Goal: Complete application form

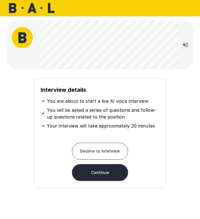
click at [104, 174] on button "Continue" at bounding box center [100, 172] width 56 height 17
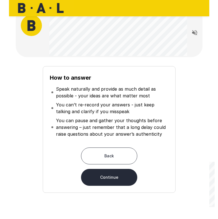
scroll to position [13, 0]
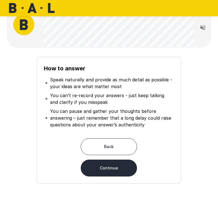
click at [128, 167] on button "Continue" at bounding box center [109, 168] width 56 height 17
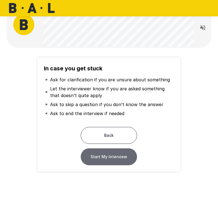
click at [121, 158] on button "Start My Interview" at bounding box center [109, 156] width 56 height 17
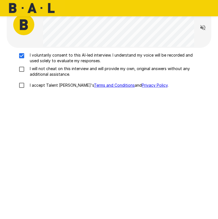
click at [22, 65] on div "I voluntarily consent to this AI-led interview. I understand my voice will be r…" at bounding box center [109, 71] width 200 height 39
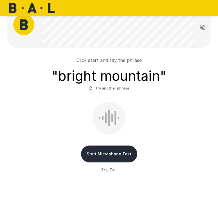
click at [129, 153] on button "Start Microphone Test" at bounding box center [109, 153] width 56 height 17
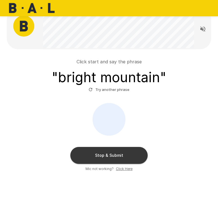
scroll to position [11, 0]
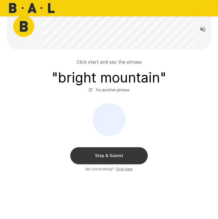
click at [129, 151] on button "Stop & Submit" at bounding box center [108, 155] width 77 height 17
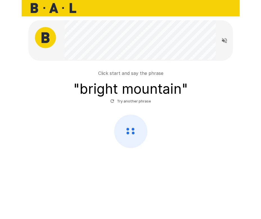
scroll to position [0, 0]
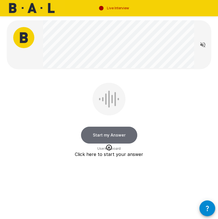
click at [124, 138] on button "Start my Answer" at bounding box center [109, 135] width 56 height 17
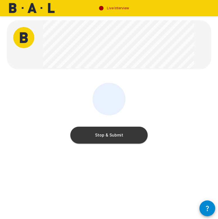
click at [136, 140] on button "Stop & Submit" at bounding box center [108, 135] width 77 height 17
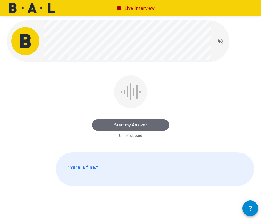
click at [154, 126] on button "Start my Answer" at bounding box center [130, 124] width 77 height 11
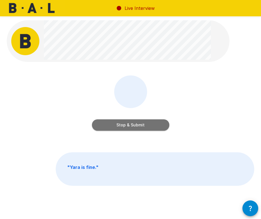
click at [159, 124] on button "Stop & Submit" at bounding box center [130, 124] width 77 height 11
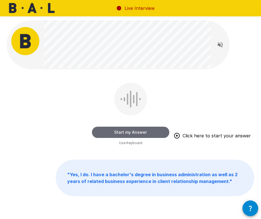
click at [155, 131] on button "Start my Answer" at bounding box center [130, 132] width 77 height 11
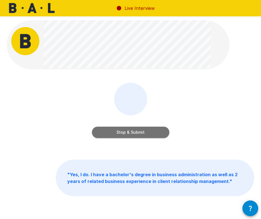
click at [142, 128] on button "Stop & Submit" at bounding box center [130, 132] width 77 height 11
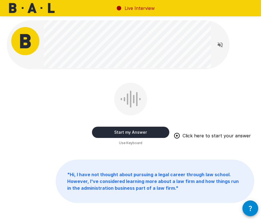
click at [152, 133] on button "Start my Answer" at bounding box center [130, 132] width 77 height 11
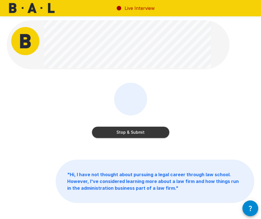
click at [126, 133] on button "Stop & Submit" at bounding box center [130, 132] width 77 height 11
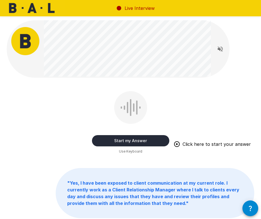
click at [155, 139] on button "Start my Answer" at bounding box center [130, 140] width 77 height 11
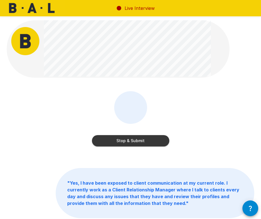
click at [151, 138] on button "Stop & Submit" at bounding box center [130, 140] width 77 height 11
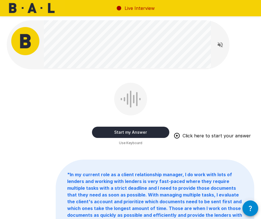
click at [158, 130] on button "Start my Answer" at bounding box center [130, 132] width 77 height 11
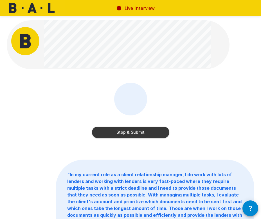
click at [142, 134] on button "Stop & Submit" at bounding box center [130, 132] width 77 height 11
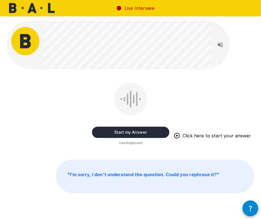
click at [156, 130] on button "Start my Answer" at bounding box center [130, 132] width 77 height 11
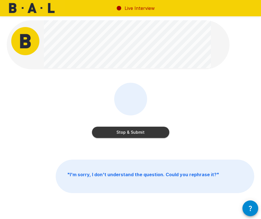
click at [142, 137] on button "Stop & Submit" at bounding box center [130, 132] width 77 height 11
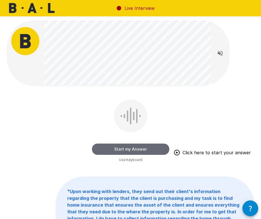
click at [148, 148] on button "Start my Answer" at bounding box center [130, 149] width 77 height 11
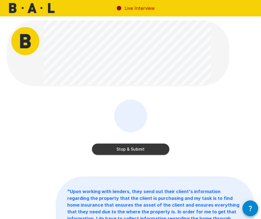
click at [130, 152] on button "Stop & Submit" at bounding box center [130, 149] width 77 height 11
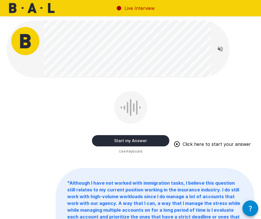
click at [135, 139] on button "Start my Answer" at bounding box center [130, 140] width 77 height 11
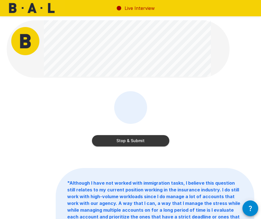
click at [137, 141] on button "Stop & Submit" at bounding box center [130, 140] width 77 height 11
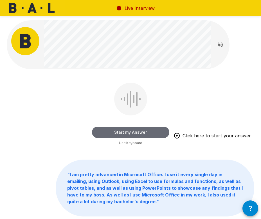
click at [144, 133] on button "Start my Answer" at bounding box center [130, 132] width 77 height 11
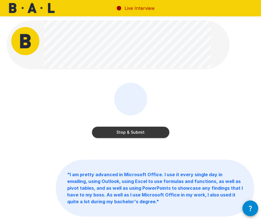
click at [136, 133] on button "Stop & Submit" at bounding box center [130, 132] width 77 height 11
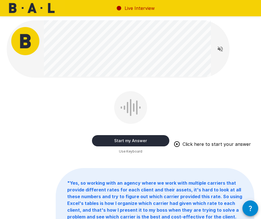
click at [145, 140] on button "Start my Answer" at bounding box center [130, 140] width 77 height 11
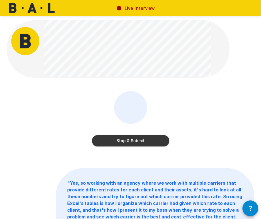
click at [146, 138] on button "Stop & Submit" at bounding box center [130, 140] width 77 height 11
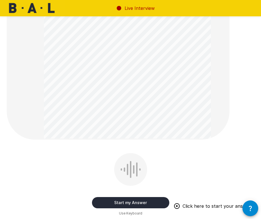
scroll to position [141, 0]
click at [147, 201] on button "Start my Answer" at bounding box center [130, 202] width 77 height 11
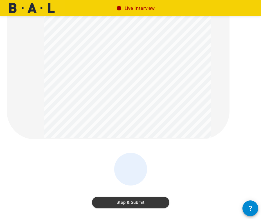
click at [147, 202] on button "Stop & Submit" at bounding box center [130, 202] width 77 height 11
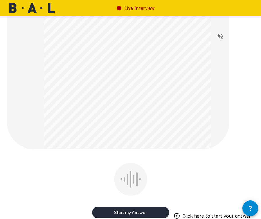
scroll to position [111, 0]
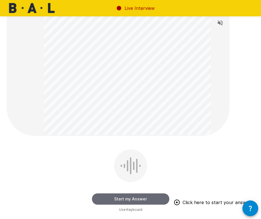
click at [144, 197] on button "Start my Answer" at bounding box center [130, 198] width 77 height 11
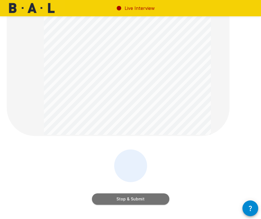
click at [131, 195] on button "Stop & Submit" at bounding box center [130, 198] width 77 height 11
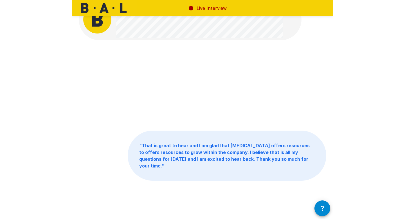
scroll to position [0, 0]
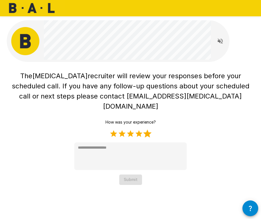
click at [146, 129] on label "5 Stars" at bounding box center [147, 133] width 8 height 8
type textarea "*"
click at [128, 174] on button "Submit" at bounding box center [130, 179] width 23 height 10
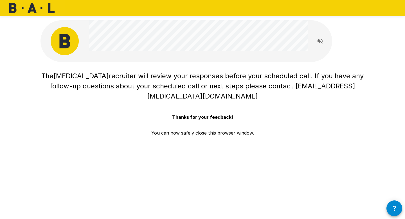
click at [197, 144] on div "The [MEDICAL_DATA] recruiter will review your responses before your scheduled c…" at bounding box center [203, 88] width 338 height 177
